Goal: Information Seeking & Learning: Find specific fact

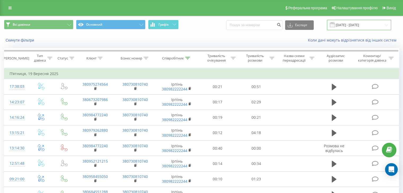
click at [350, 25] on input "[DATE] - [DATE]" at bounding box center [359, 25] width 64 height 10
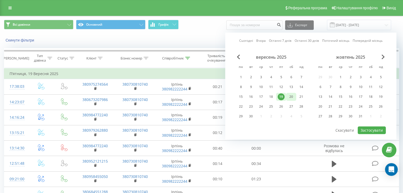
click at [289, 95] on div "20" at bounding box center [291, 96] width 7 height 7
click at [370, 129] on button "Застосувати" at bounding box center [371, 131] width 28 height 8
type input "[DATE] - [DATE]"
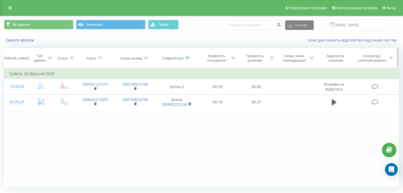
click at [187, 57] on icon at bounding box center [187, 58] width 5 height 3
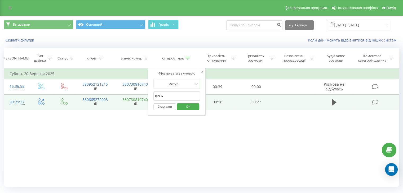
drag, startPoint x: 169, startPoint y: 93, endPoint x: 123, endPoint y: 97, distance: 46.7
click at [123, 97] on table "Фільтрувати за умовою Дорівнює Введіть значення Скасувати OK Фільтрувати за умо…" at bounding box center [201, 89] width 395 height 42
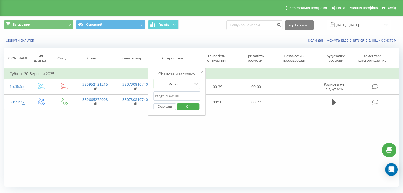
click at [181, 93] on input "text" at bounding box center [176, 96] width 47 height 9
drag, startPoint x: 182, startPoint y: 92, endPoint x: 158, endPoint y: 94, distance: 24.4
click at [158, 94] on input "[PERSON_NAME]" at bounding box center [176, 96] width 47 height 9
type input "С"
click at [164, 93] on input "text" at bounding box center [176, 96] width 47 height 9
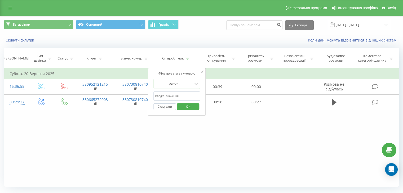
type input "Гатне"
click at [187, 104] on span "OK" at bounding box center [188, 106] width 15 height 8
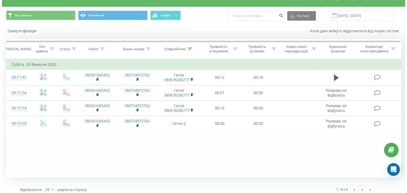
scroll to position [14, 0]
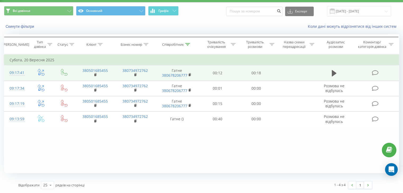
click at [28, 70] on td "09:17:41" at bounding box center [16, 72] width 25 height 15
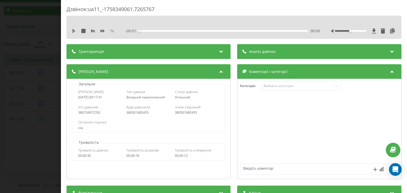
click at [74, 29] on icon at bounding box center [74, 31] width 4 height 4
click at [75, 31] on icon at bounding box center [74, 31] width 1 height 4
click at [75, 31] on icon at bounding box center [73, 31] width 3 height 4
click at [391, 33] on icon at bounding box center [392, 30] width 6 height 5
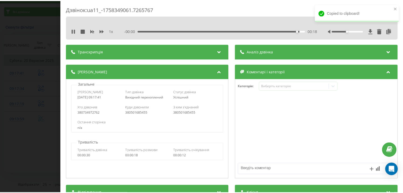
scroll to position [79, 0]
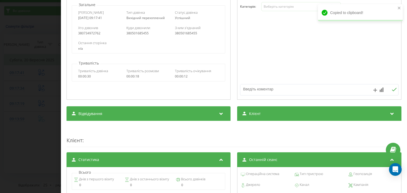
click at [258, 115] on div "Клієнт" at bounding box center [319, 113] width 164 height 15
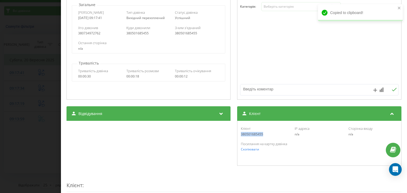
drag, startPoint x: 261, startPoint y: 135, endPoint x: 235, endPoint y: 135, distance: 25.2
click at [237, 135] on div "Клієнт 380501685455 IP адреса n/a Сторінка входу n/a Посилання на картку дзвінк…" at bounding box center [319, 143] width 164 height 45
copy div "380501685455"
click at [39, 63] on div "Дзвінок : ua11_-1758349061.7265767 1 x 00:00 00:19 00:19 Транскрипція Для AI-ан…" at bounding box center [203, 96] width 407 height 193
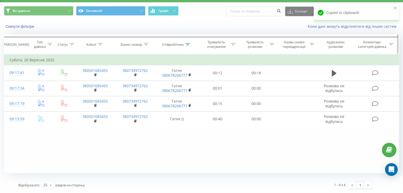
click at [187, 44] on icon at bounding box center [187, 44] width 5 height 3
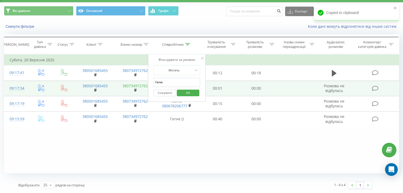
drag, startPoint x: 141, startPoint y: 86, endPoint x: 134, endPoint y: 87, distance: 7.2
click at [134, 87] on table "Фільтрувати за умовою Дорівнює Введіть значення Скасувати OK Фільтрувати за умо…" at bounding box center [201, 90] width 395 height 73
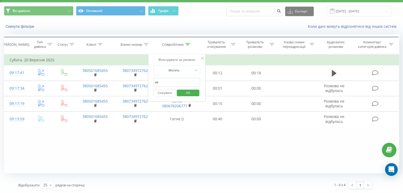
type input "[PERSON_NAME]"
click at [184, 92] on span "OK" at bounding box center [188, 93] width 15 height 8
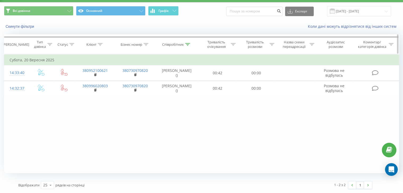
click at [186, 43] on icon at bounding box center [187, 44] width 5 height 3
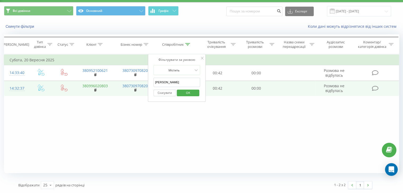
drag, startPoint x: 177, startPoint y: 83, endPoint x: 98, endPoint y: 87, distance: 78.7
click at [98, 87] on table "Фільтрувати за умовою Дорівнює Введіть значення Скасувати OK Фільтрувати за умо…" at bounding box center [201, 75] width 395 height 42
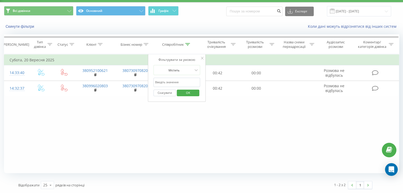
click at [162, 82] on input "text" at bounding box center [176, 82] width 47 height 9
type input "Бровари"
click at [187, 93] on span "OK" at bounding box center [188, 93] width 15 height 8
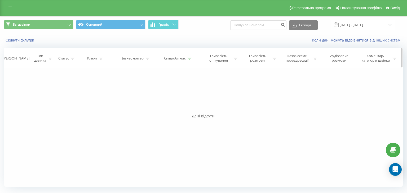
click at [190, 58] on icon at bounding box center [189, 58] width 5 height 3
drag, startPoint x: 180, startPoint y: 93, endPoint x: 119, endPoint y: 103, distance: 61.5
click at [119, 103] on div "Фільтрувати за умовою Дорівнює Введіть значення Скасувати OK Фільтрувати за умо…" at bounding box center [203, 127] width 399 height 119
type input "Ірпінь"
click at [190, 109] on span "OK" at bounding box center [189, 106] width 15 height 8
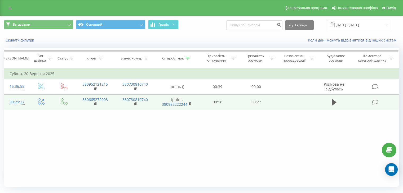
click at [28, 102] on td "09:29:27" at bounding box center [16, 102] width 25 height 15
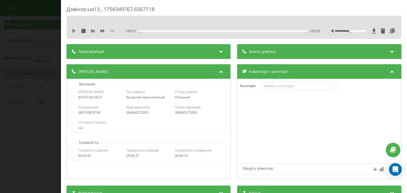
click at [74, 32] on icon at bounding box center [73, 31] width 3 height 4
click at [389, 28] on icon at bounding box center [392, 30] width 6 height 5
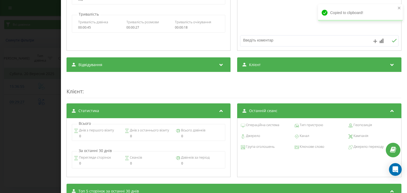
scroll to position [106, 0]
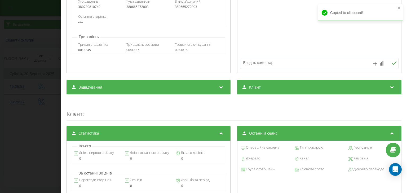
click at [267, 92] on div "Клієнт" at bounding box center [319, 87] width 164 height 15
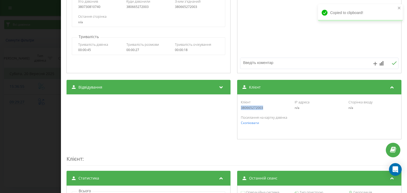
drag, startPoint x: 264, startPoint y: 108, endPoint x: 239, endPoint y: 109, distance: 24.7
click at [241, 109] on div "380665272003" at bounding box center [265, 108] width 49 height 4
copy div "380665272003"
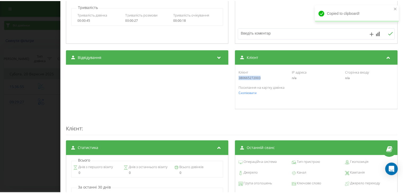
scroll to position [159, 0]
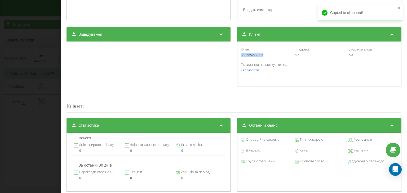
click at [41, 86] on div "Дзвінок : ua13_-1758349767.6567118 1 x 00:00 00:27 00:27 Транскрипція Для AI-ан…" at bounding box center [203, 96] width 407 height 193
